Goal: Task Accomplishment & Management: Use online tool/utility

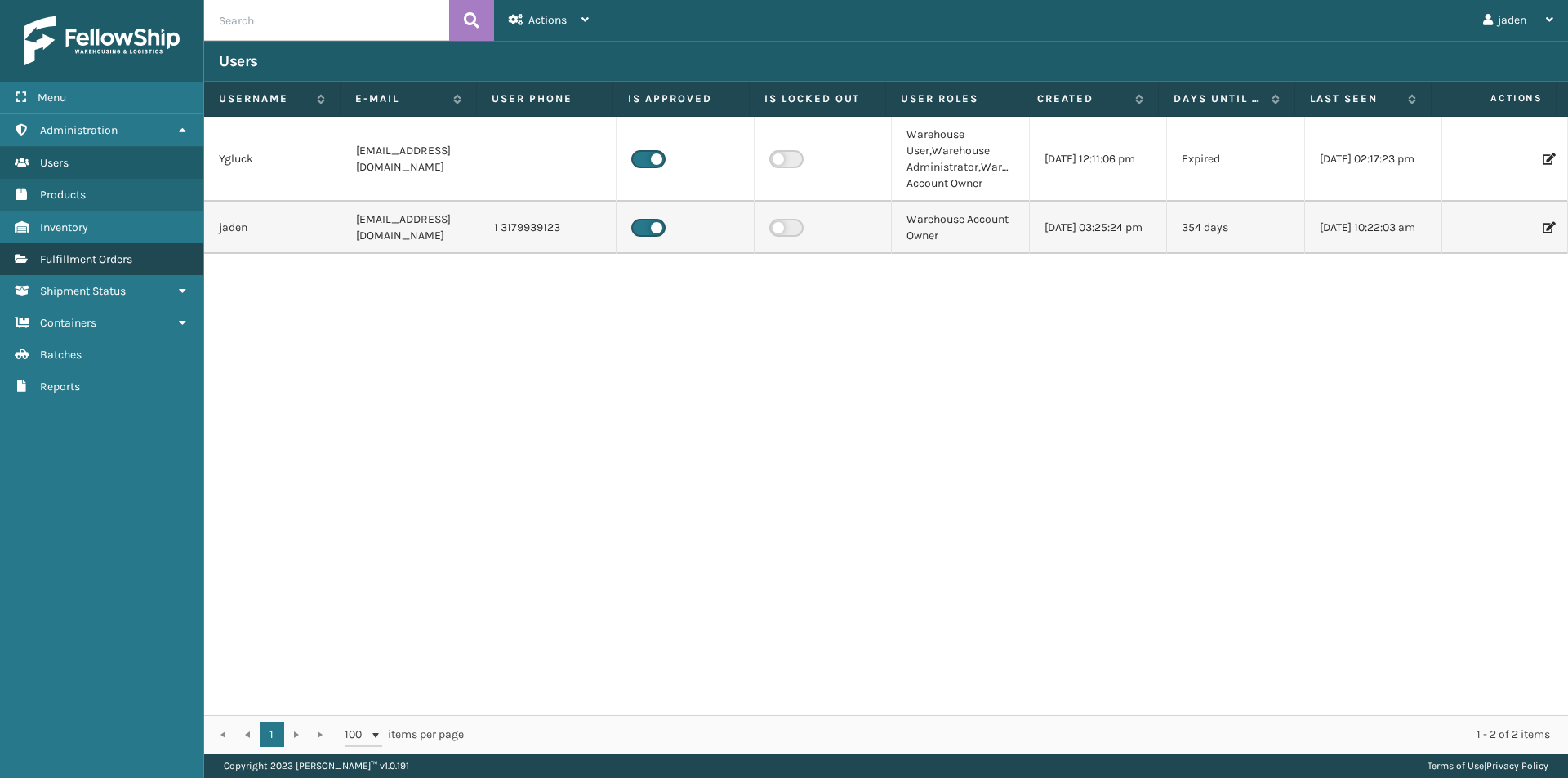
click at [97, 274] on link "Fulfillment Orders" at bounding box center [102, 259] width 204 height 32
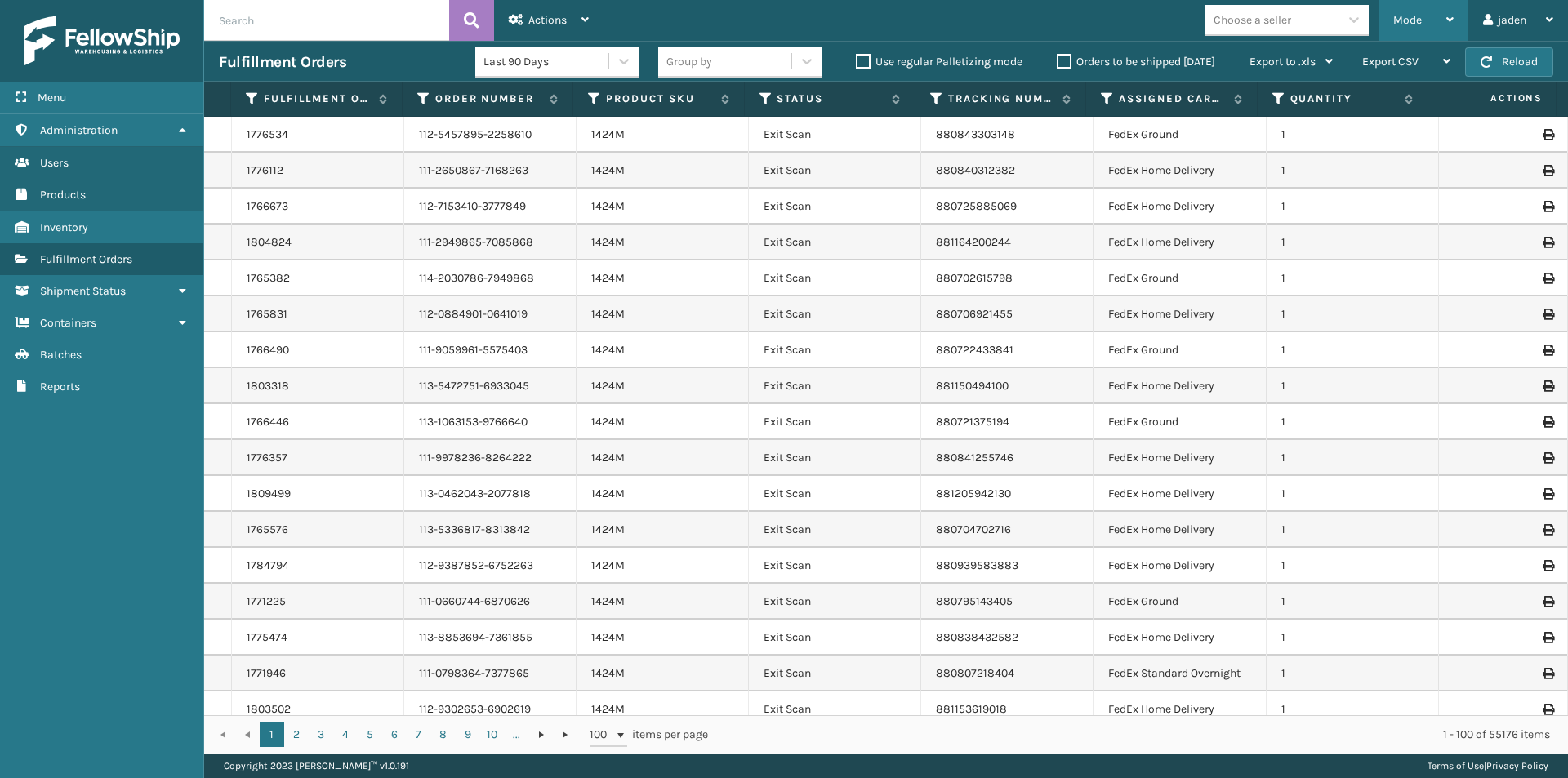
click at [1446, 20] on icon at bounding box center [1450, 19] width 7 height 11
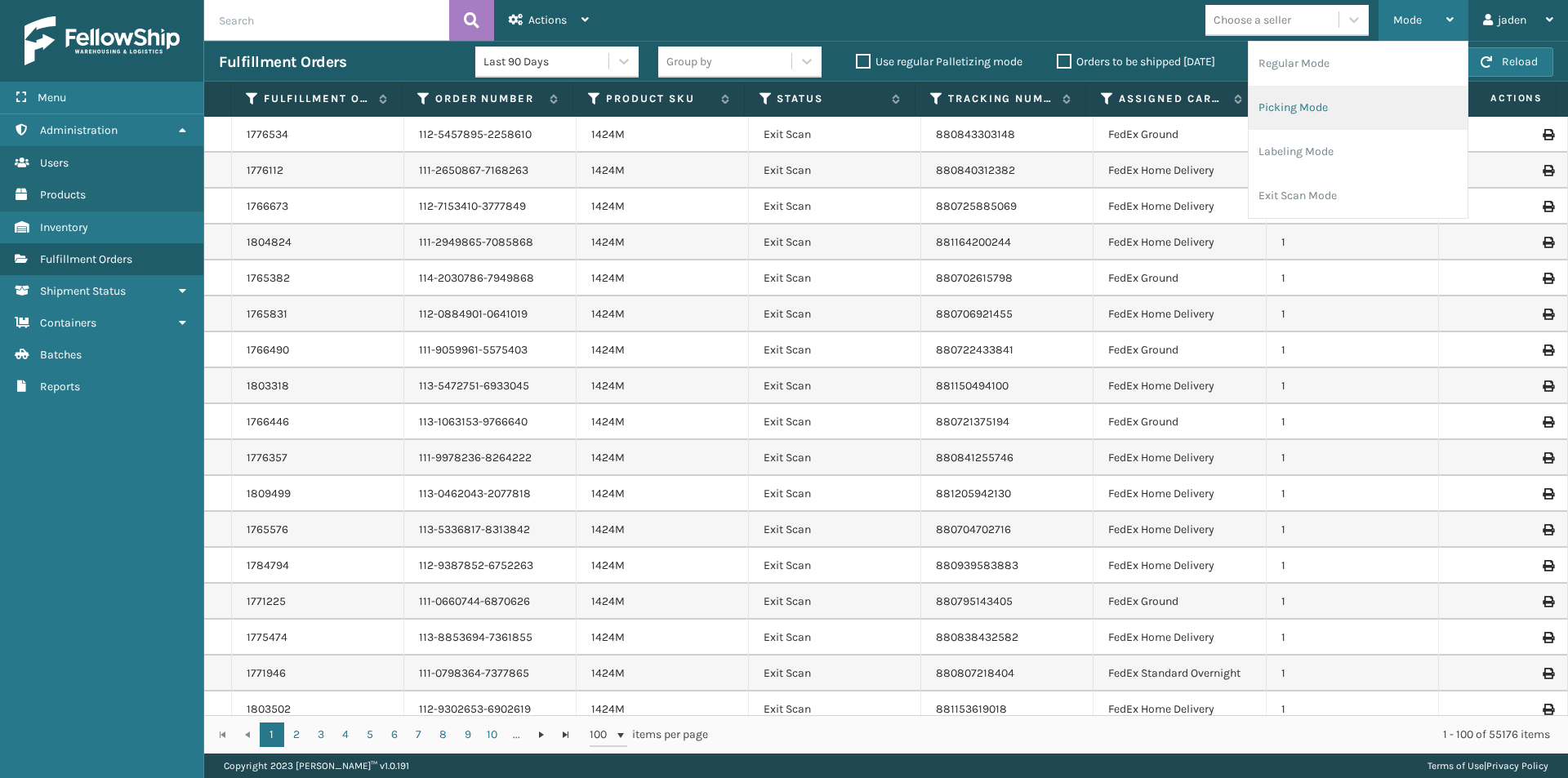
click at [1390, 99] on li "Picking Mode" at bounding box center [1358, 108] width 219 height 44
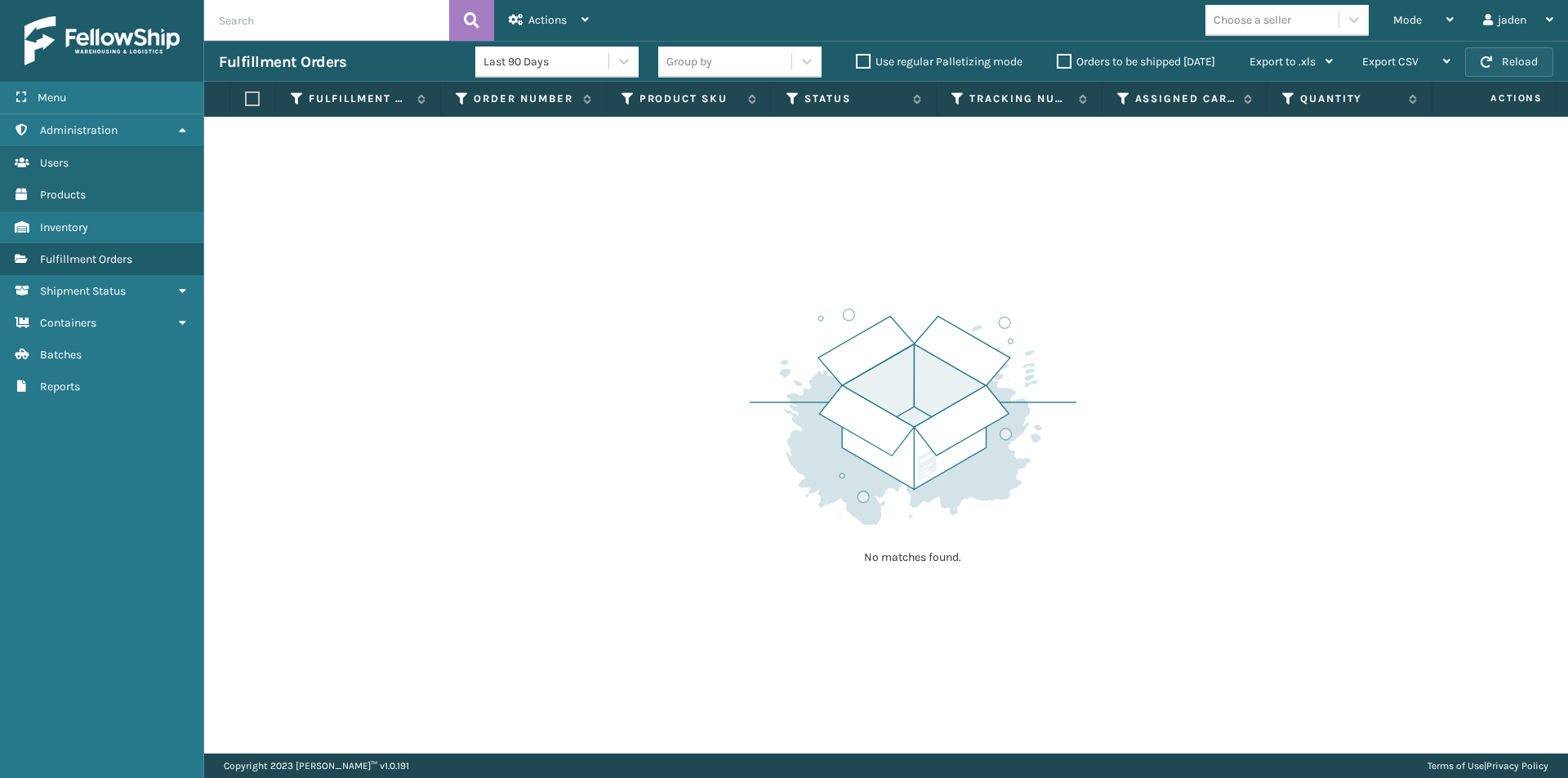
click at [1490, 66] on span "button" at bounding box center [1486, 62] width 11 height 11
